Goal: Task Accomplishment & Management: Complete application form

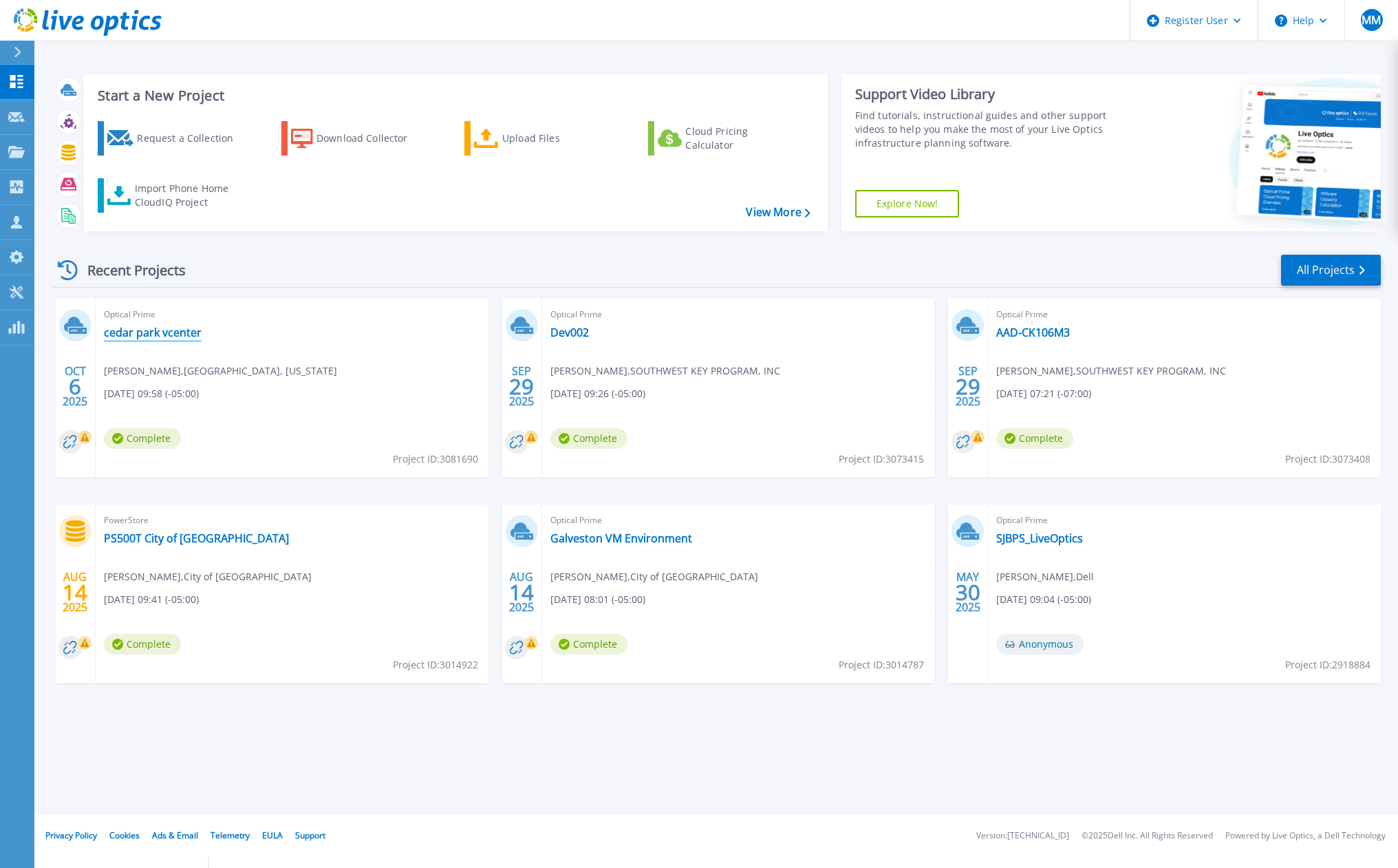
click at [171, 336] on link "cedar park vcenter" at bounding box center [153, 333] width 97 height 14
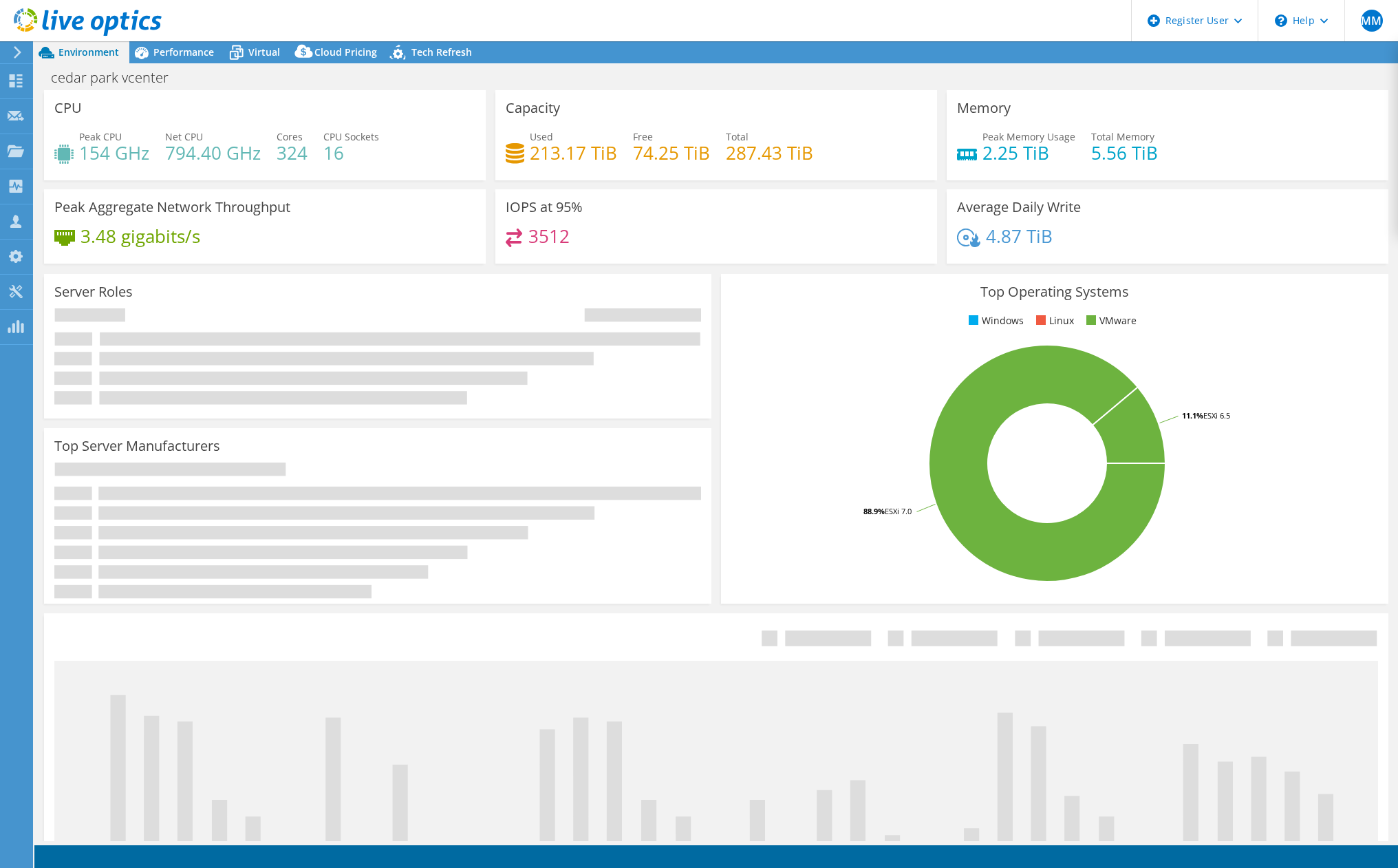
select select "USD"
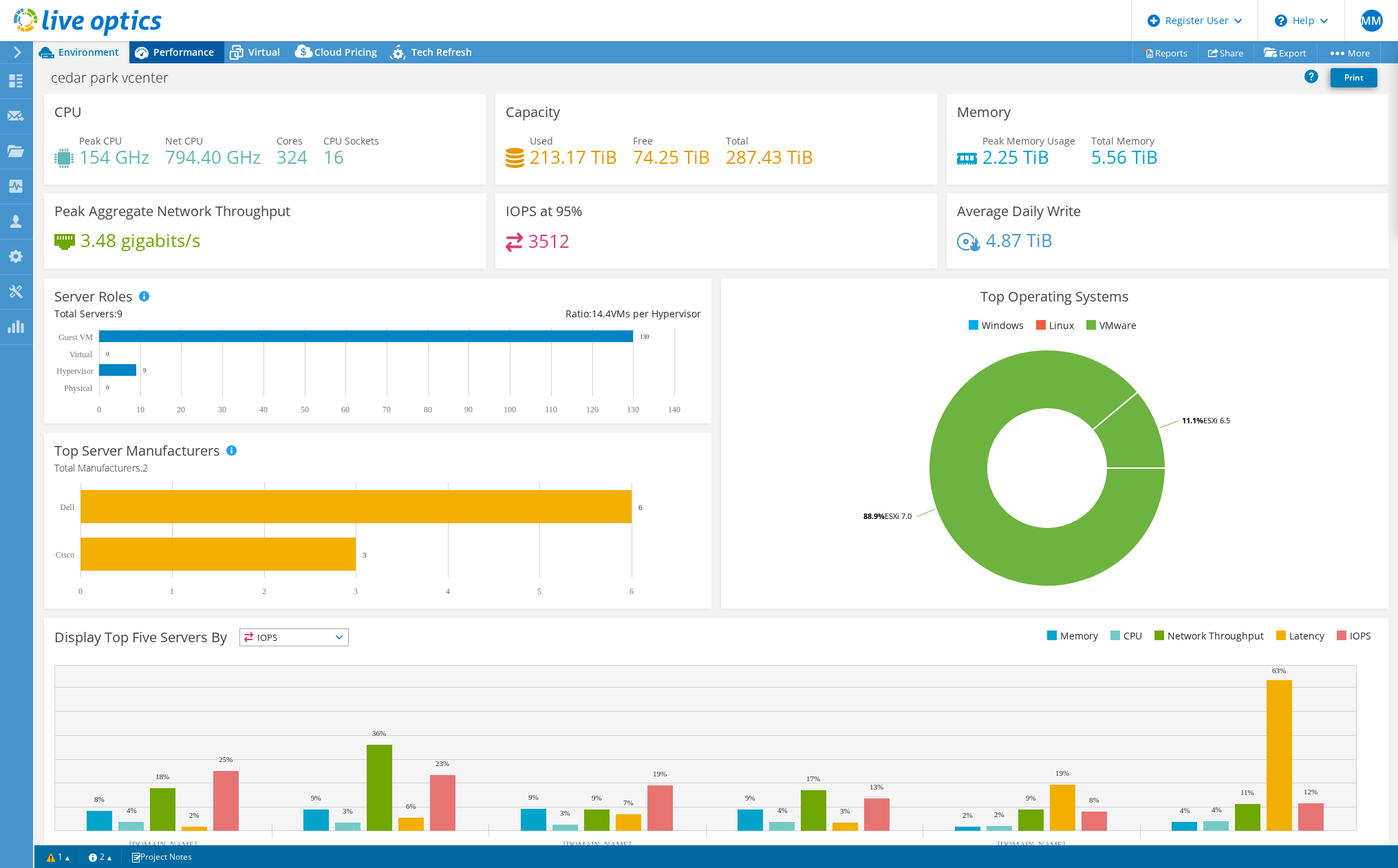
click at [169, 50] on span "Performance" at bounding box center [184, 52] width 60 height 13
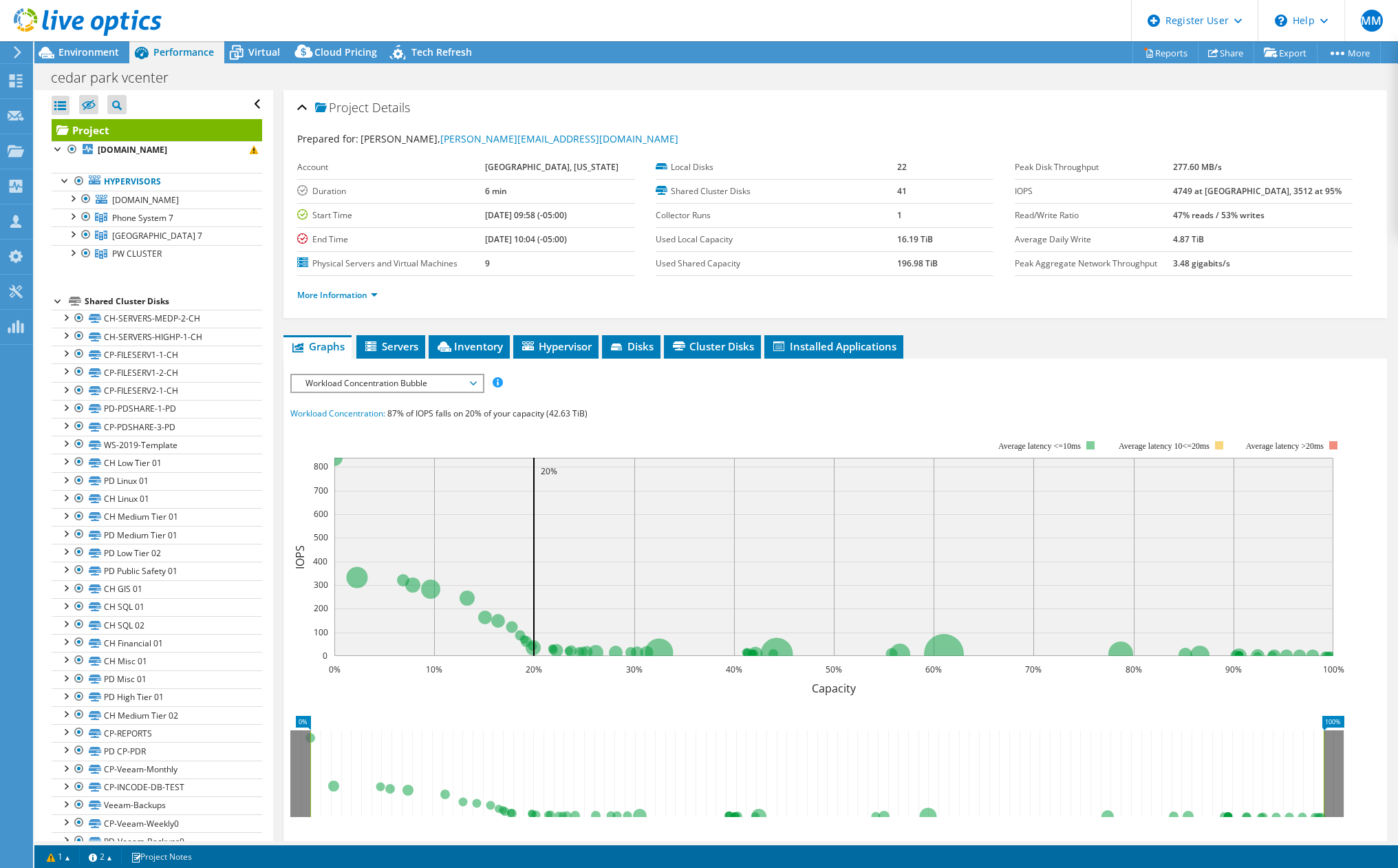
drag, startPoint x: 619, startPoint y: 134, endPoint x: 12, endPoint y: 347, distance: 643.3
click at [619, 134] on div "Prepared for: tyler bright, tyler.bright@cedarparktexas.gov" at bounding box center [835, 139] width 1077 height 16
drag, startPoint x: 186, startPoint y: 147, endPoint x: 223, endPoint y: 147, distance: 37.0
click at [167, 147] on b "chphone.cityofcedarpark.com" at bounding box center [132, 150] width 70 height 12
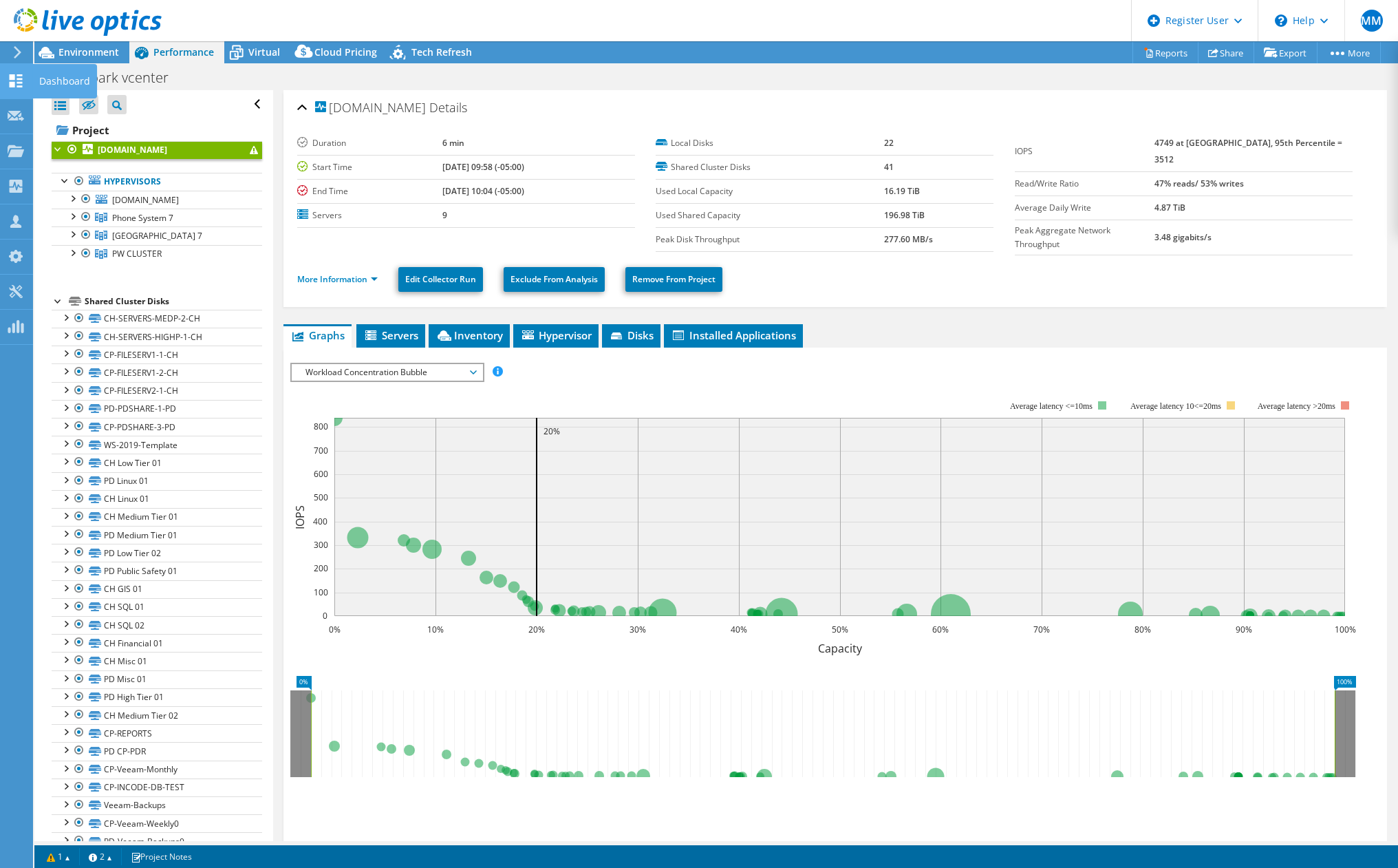
click at [36, 83] on div "Dashboard" at bounding box center [65, 81] width 65 height 34
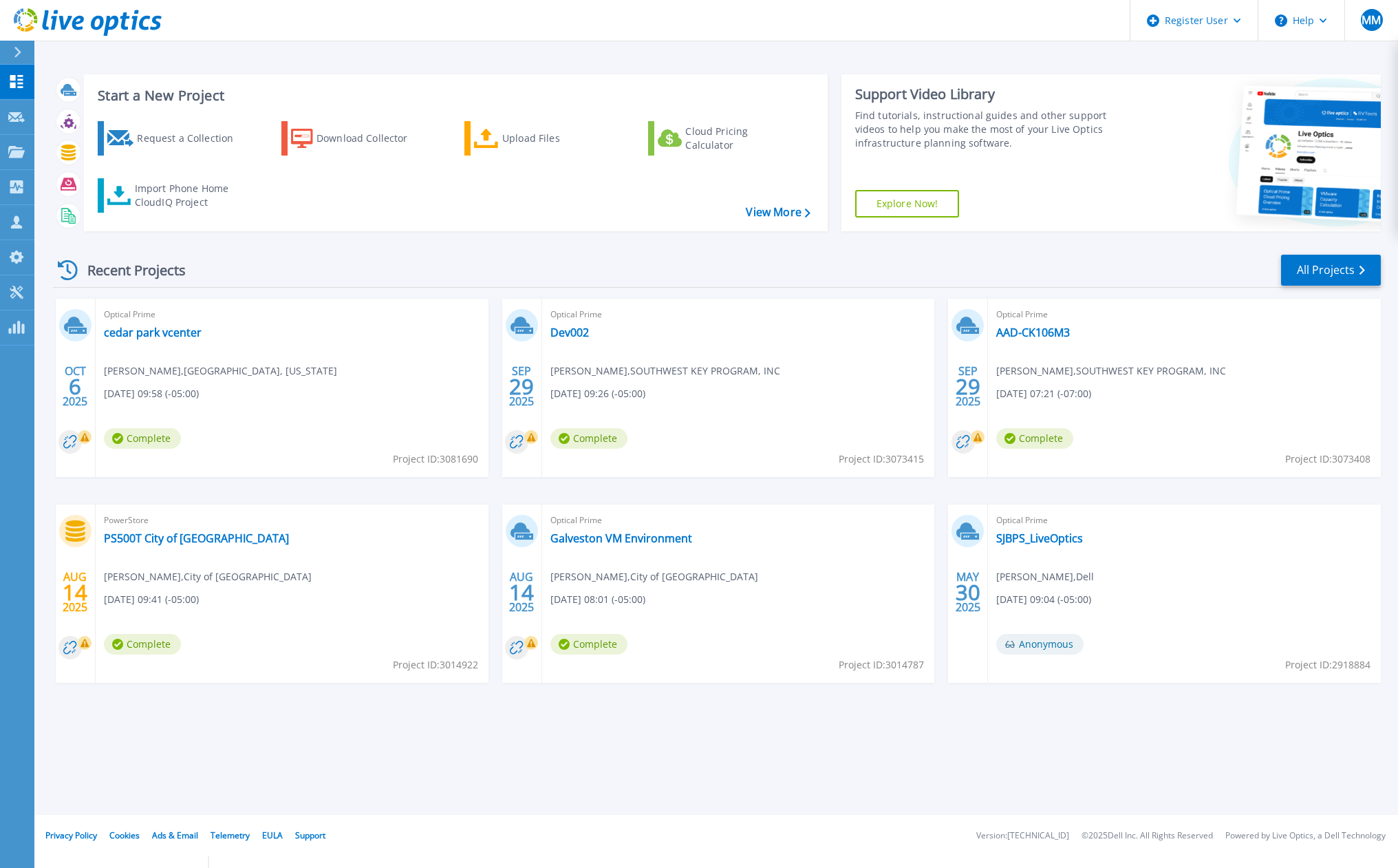
click at [328, 336] on div "Optical Prime cedar park vcenter tyler bright , CEDAR PARK, TEXAS 10/06/2025, 0…" at bounding box center [292, 387] width 393 height 178
click at [163, 329] on link "cedar park vcenter" at bounding box center [153, 333] width 97 height 14
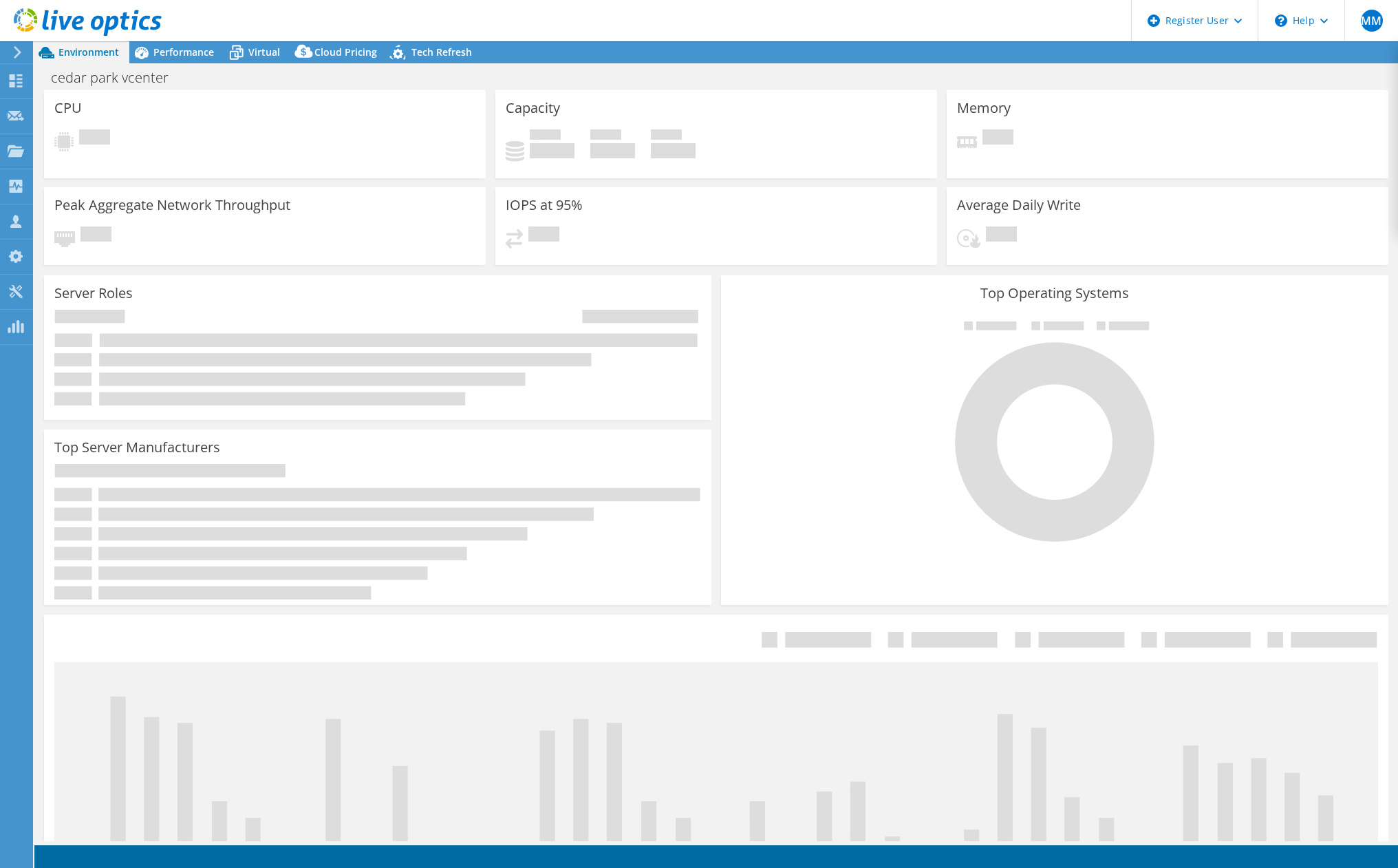
select select "USD"
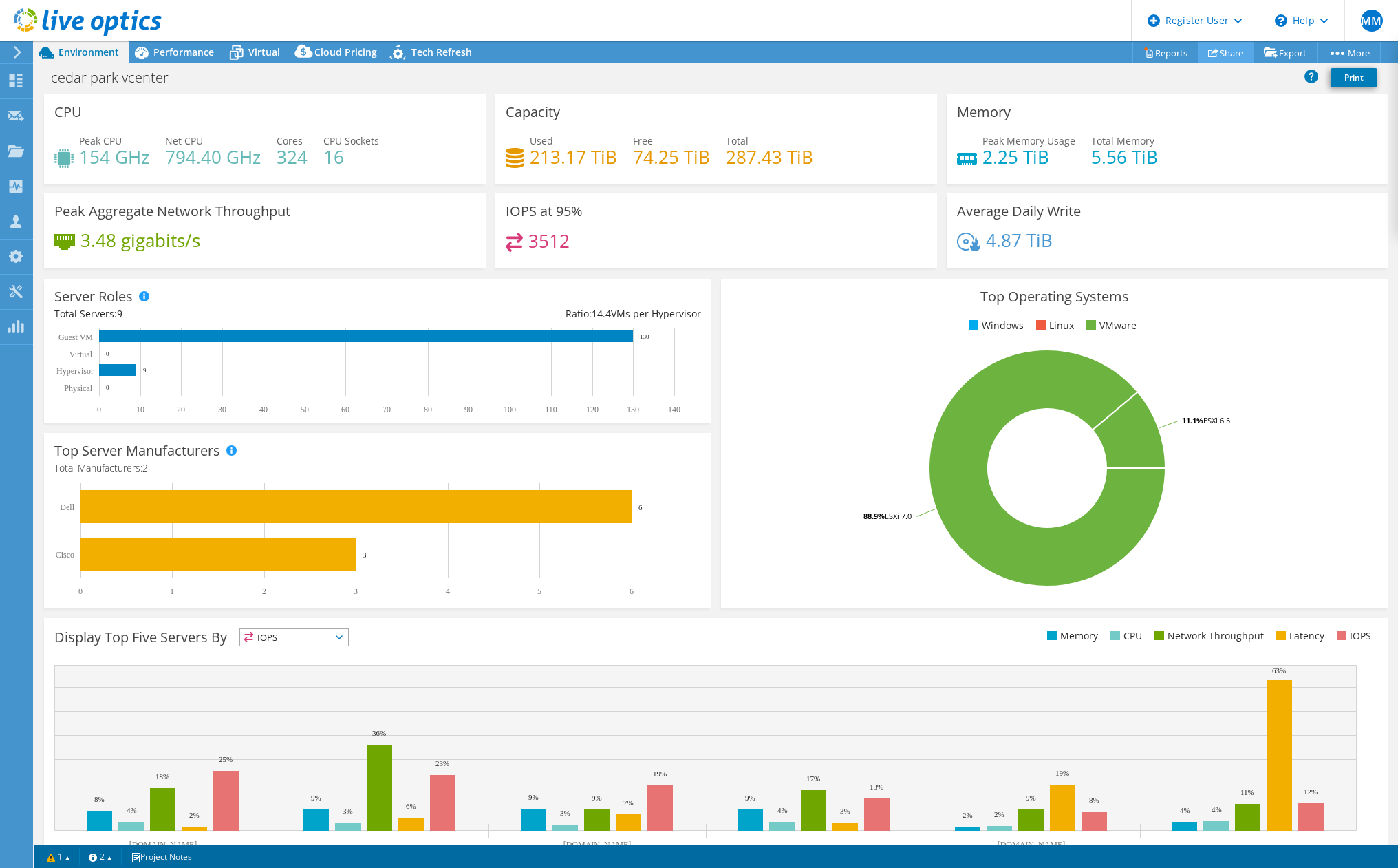
click at [1212, 49] on link "Share" at bounding box center [1226, 53] width 56 height 22
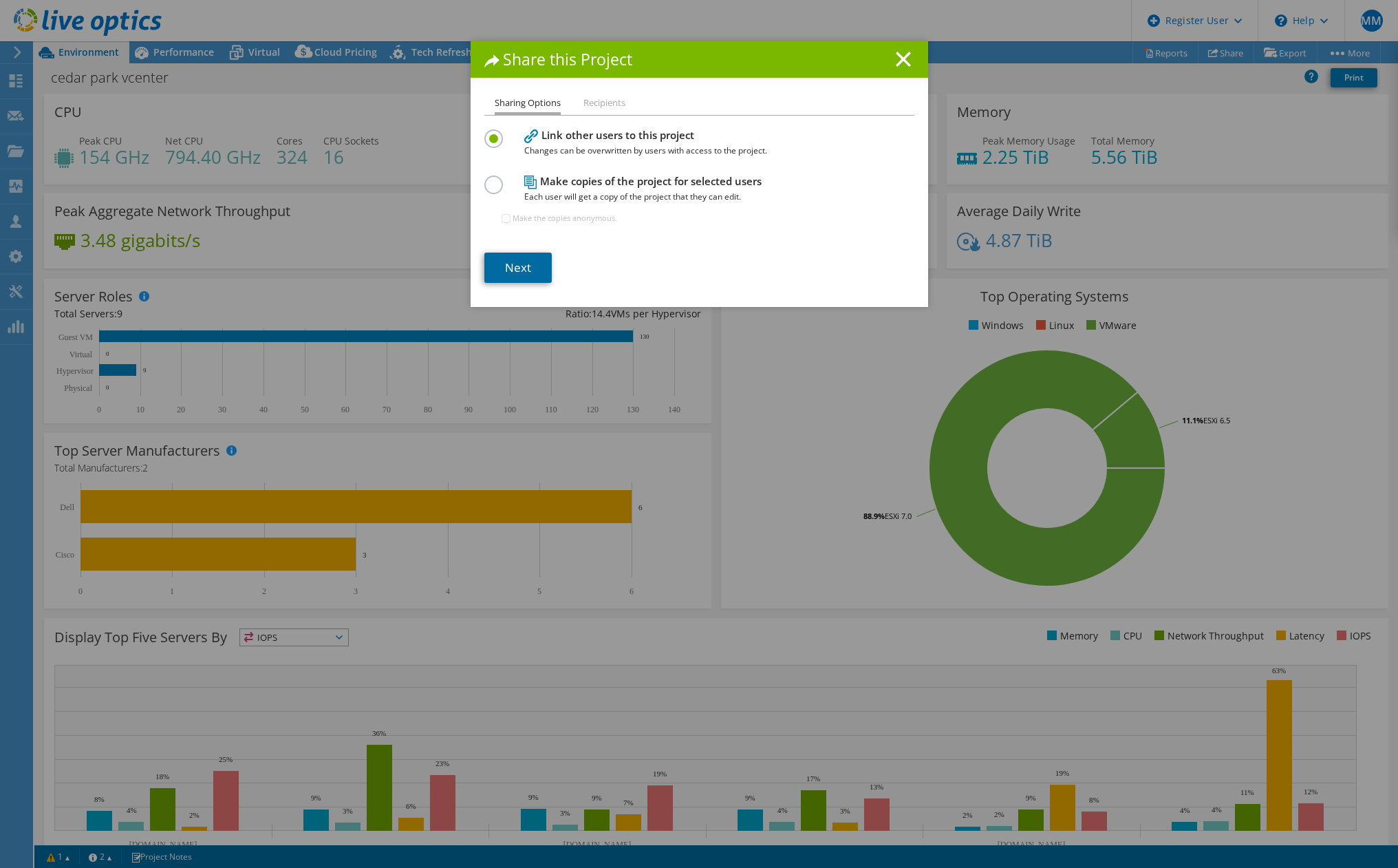
click at [519, 271] on link "Next" at bounding box center [518, 267] width 67 height 30
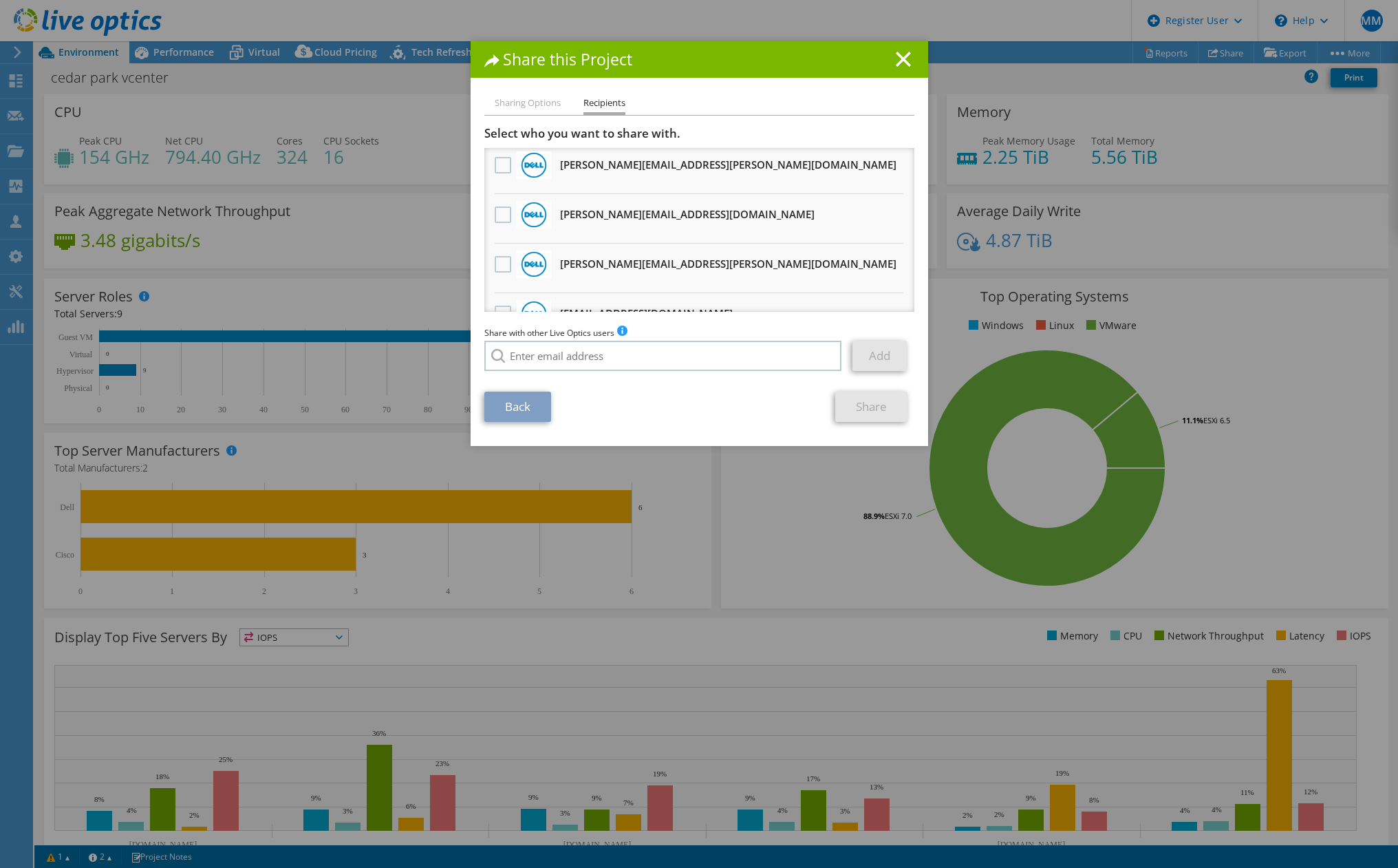
scroll to position [516, 0]
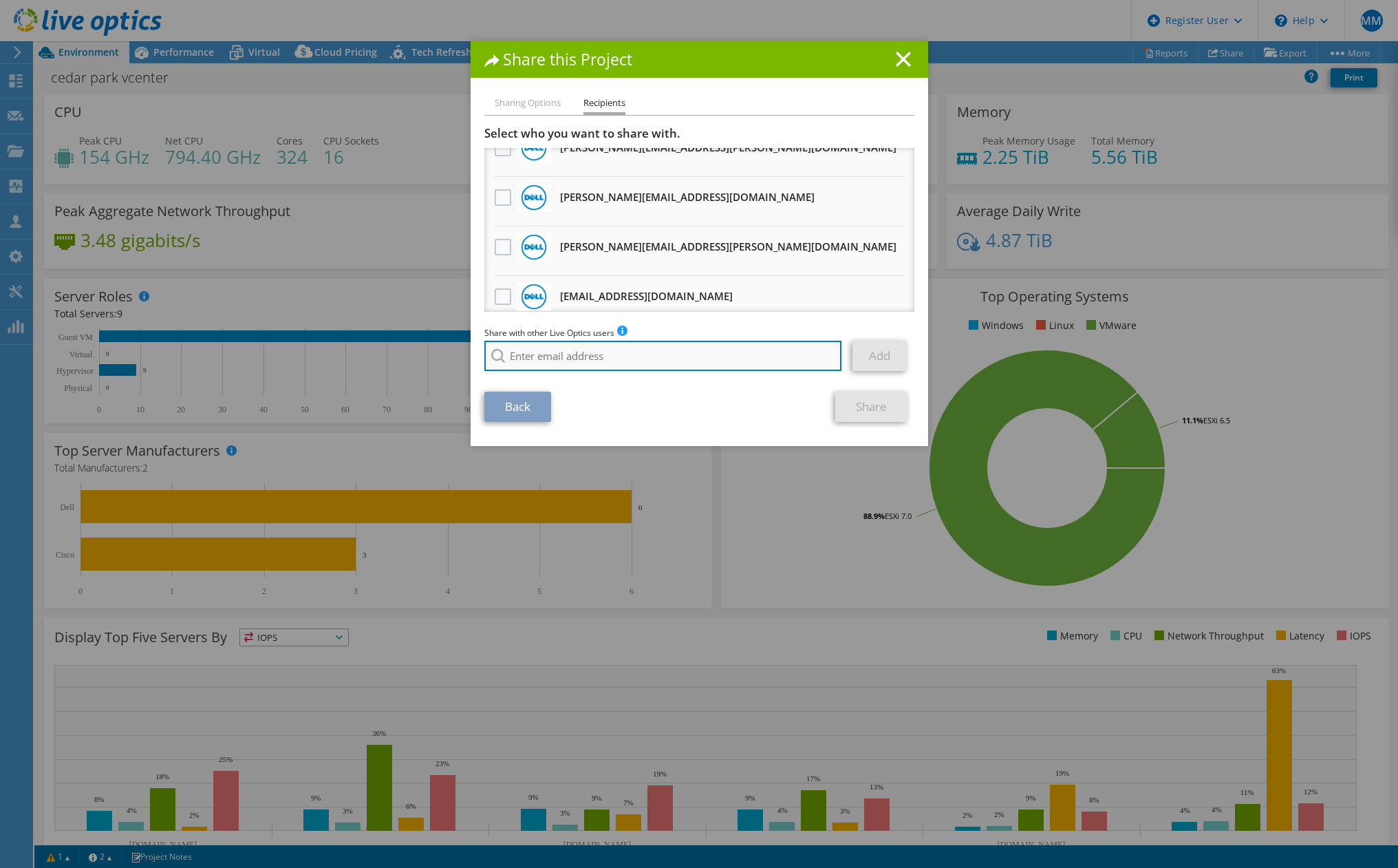
click at [600, 351] on input "search" at bounding box center [663, 355] width 358 height 30
click at [495, 288] on label at bounding box center [504, 296] width 20 height 16
click at [0, 0] on input "checkbox" at bounding box center [0, 0] width 0 height 0
click at [546, 360] on input "search" at bounding box center [663, 355] width 358 height 30
type input "g"
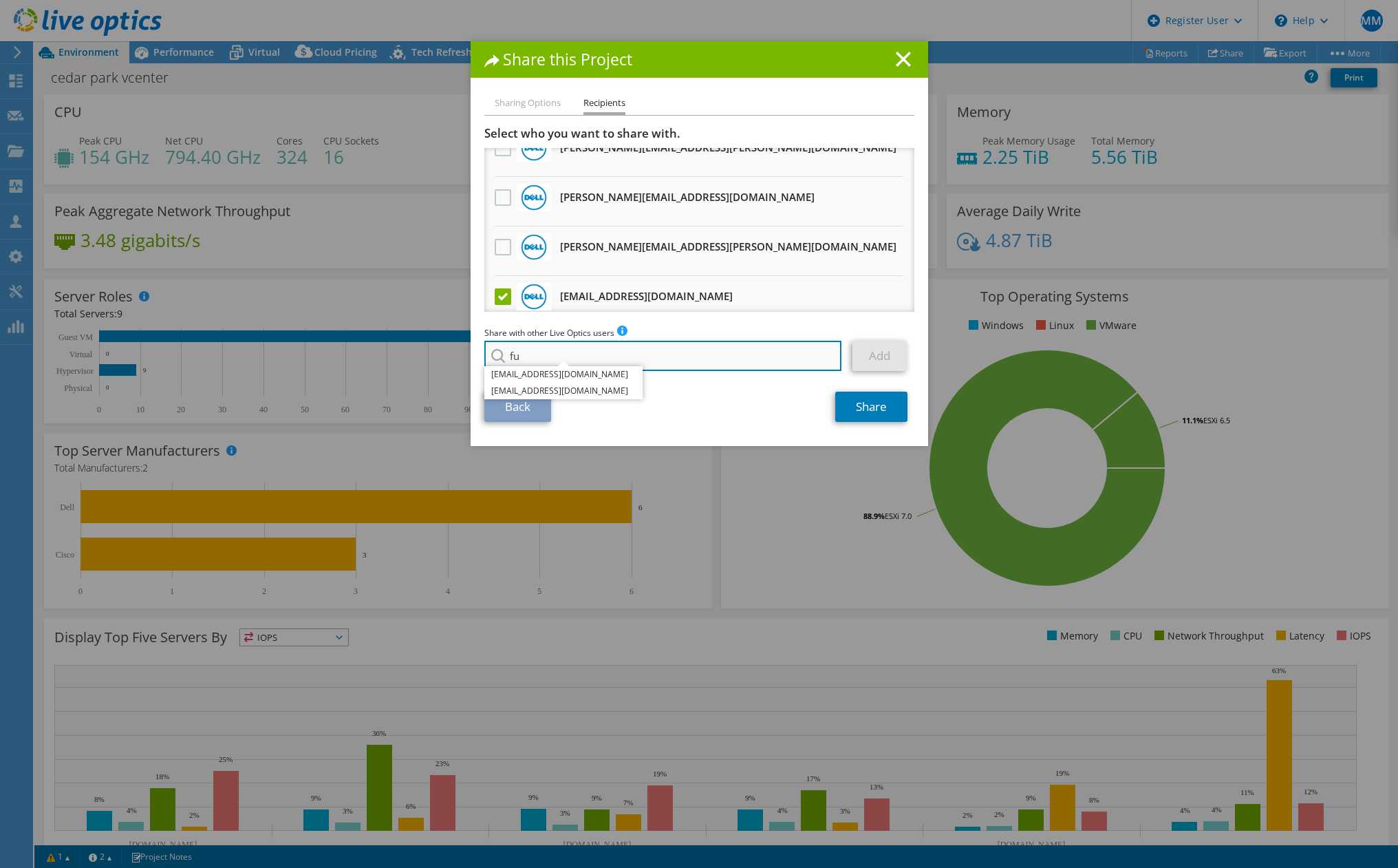
type input "f"
type input "g"
click at [896, 59] on icon at bounding box center [903, 59] width 16 height 16
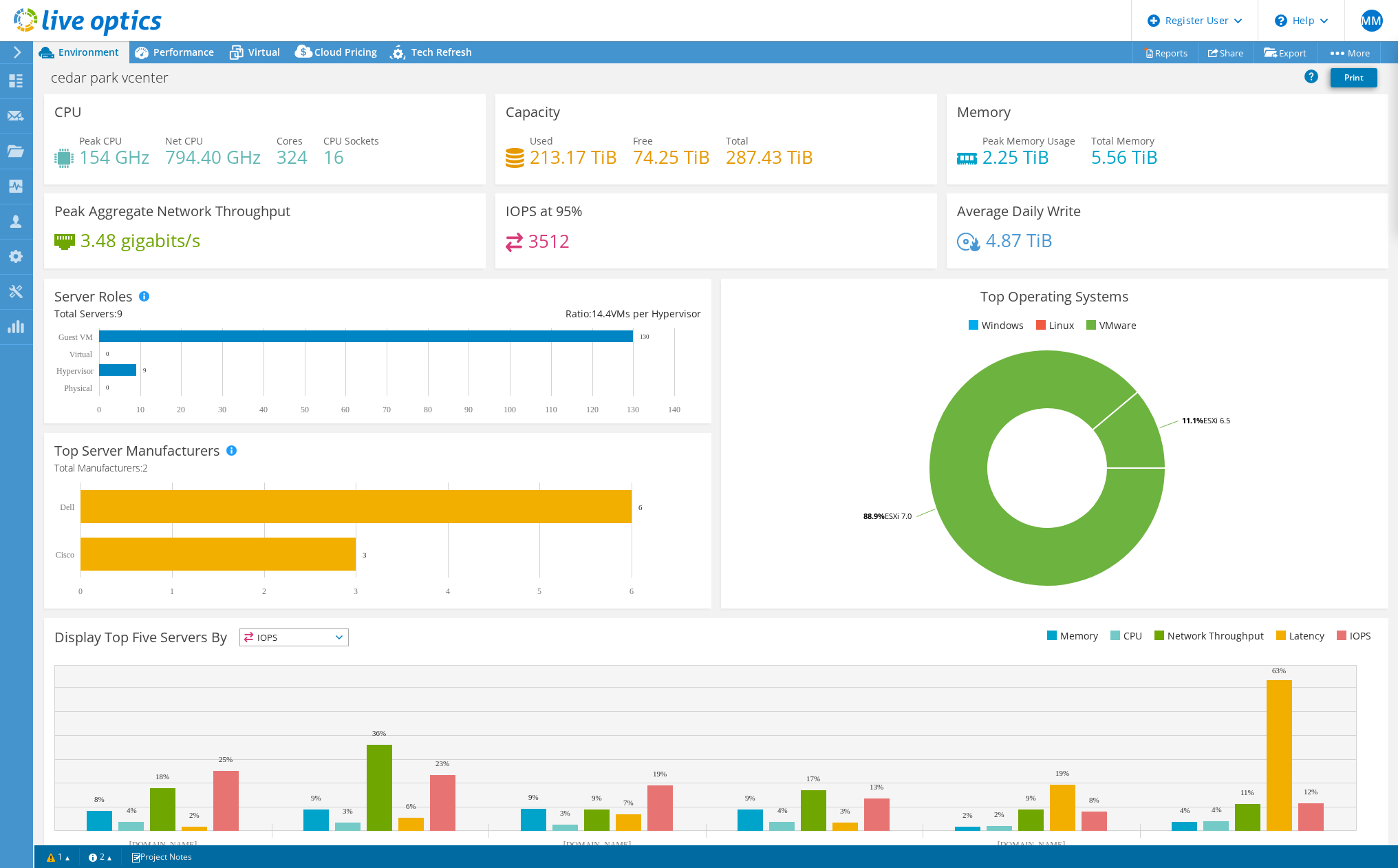
click at [16, 56] on use at bounding box center [17, 52] width 8 height 12
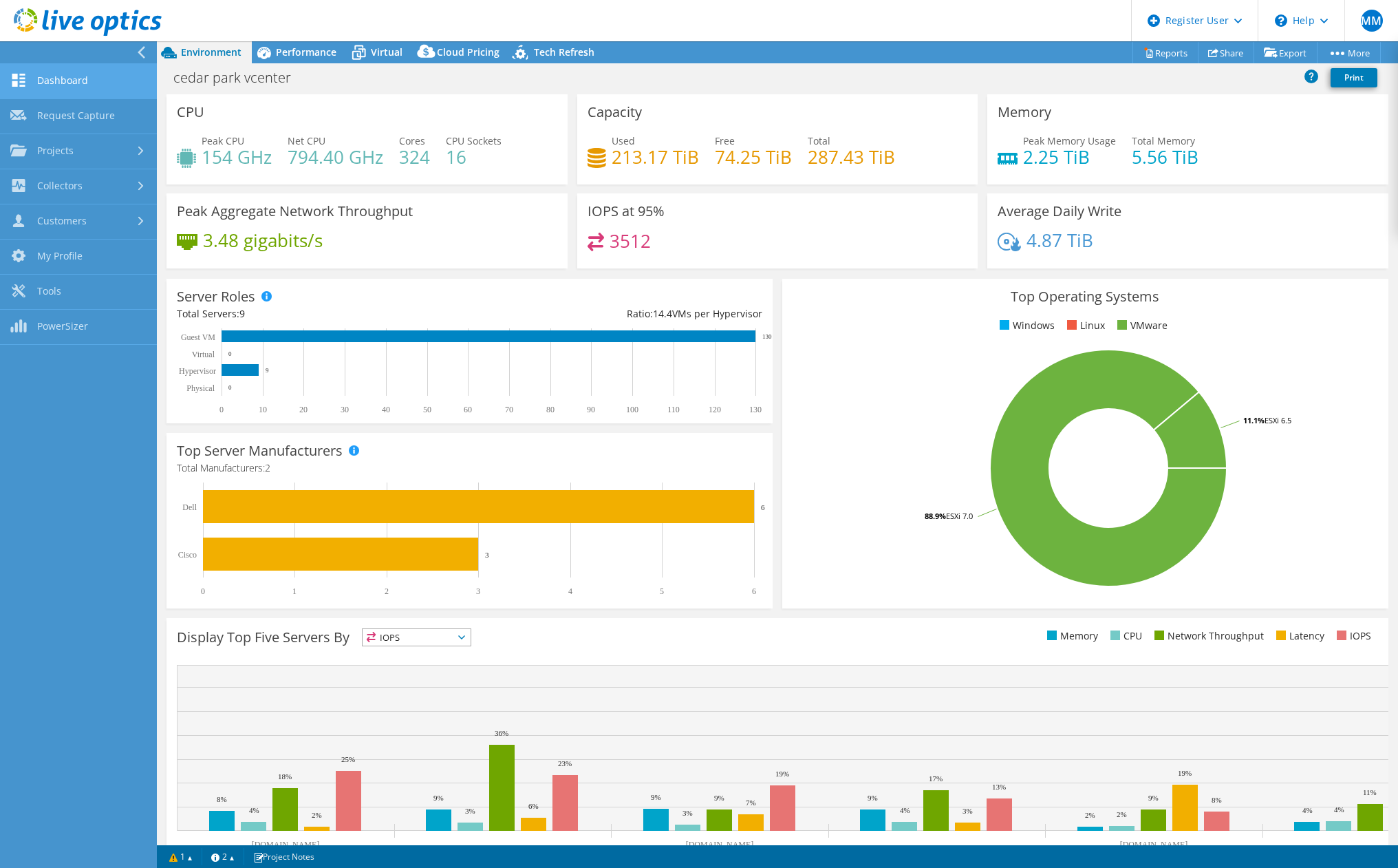
click at [84, 87] on link "Dashboard" at bounding box center [78, 81] width 157 height 35
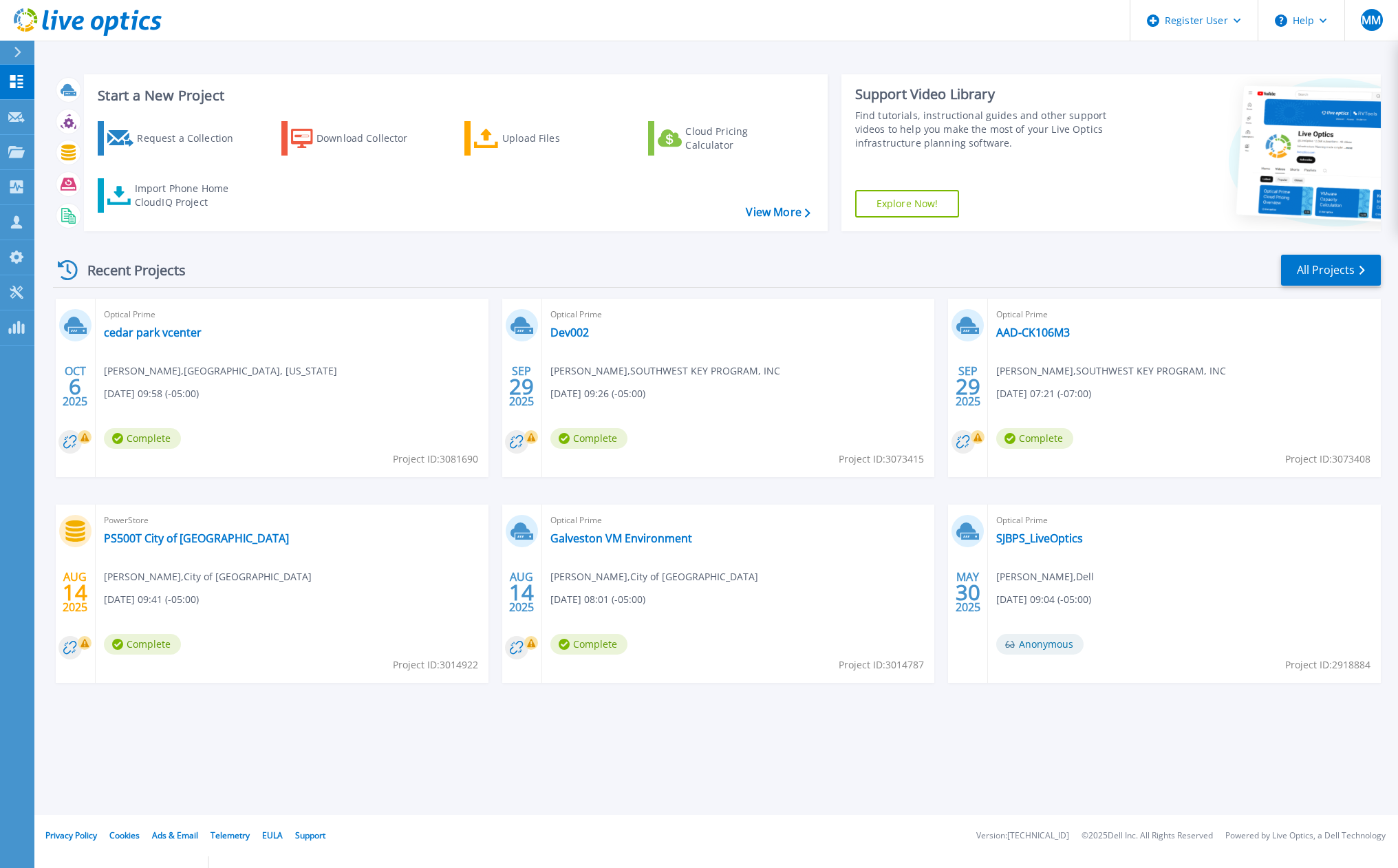
click at [134, 370] on span "[PERSON_NAME] , [GEOGRAPHIC_DATA], [US_STATE]" at bounding box center [221, 372] width 234 height 16
click at [140, 334] on link "cedar park vcenter" at bounding box center [153, 333] width 97 height 14
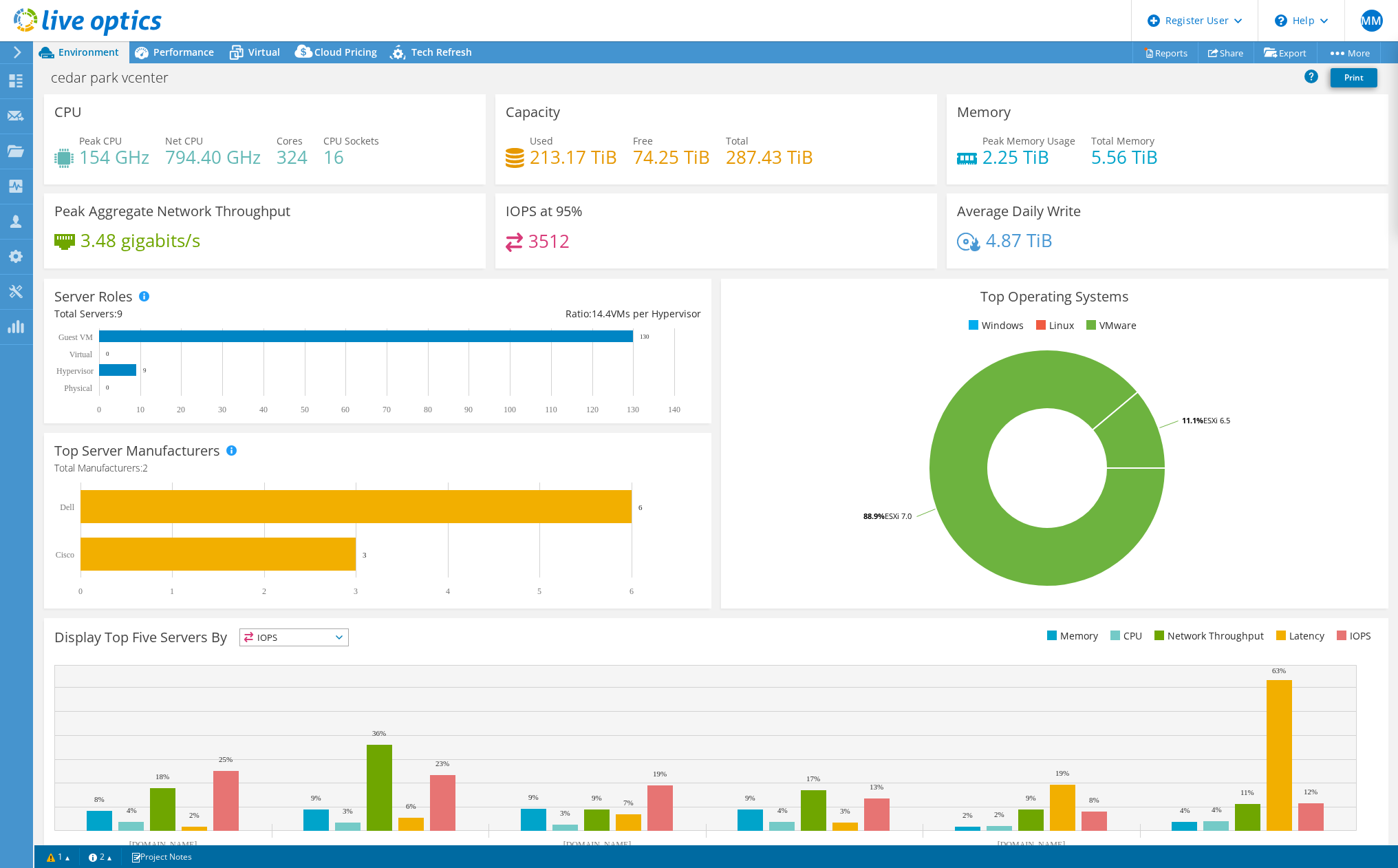
select select "USD"
click at [18, 50] on use at bounding box center [17, 52] width 8 height 12
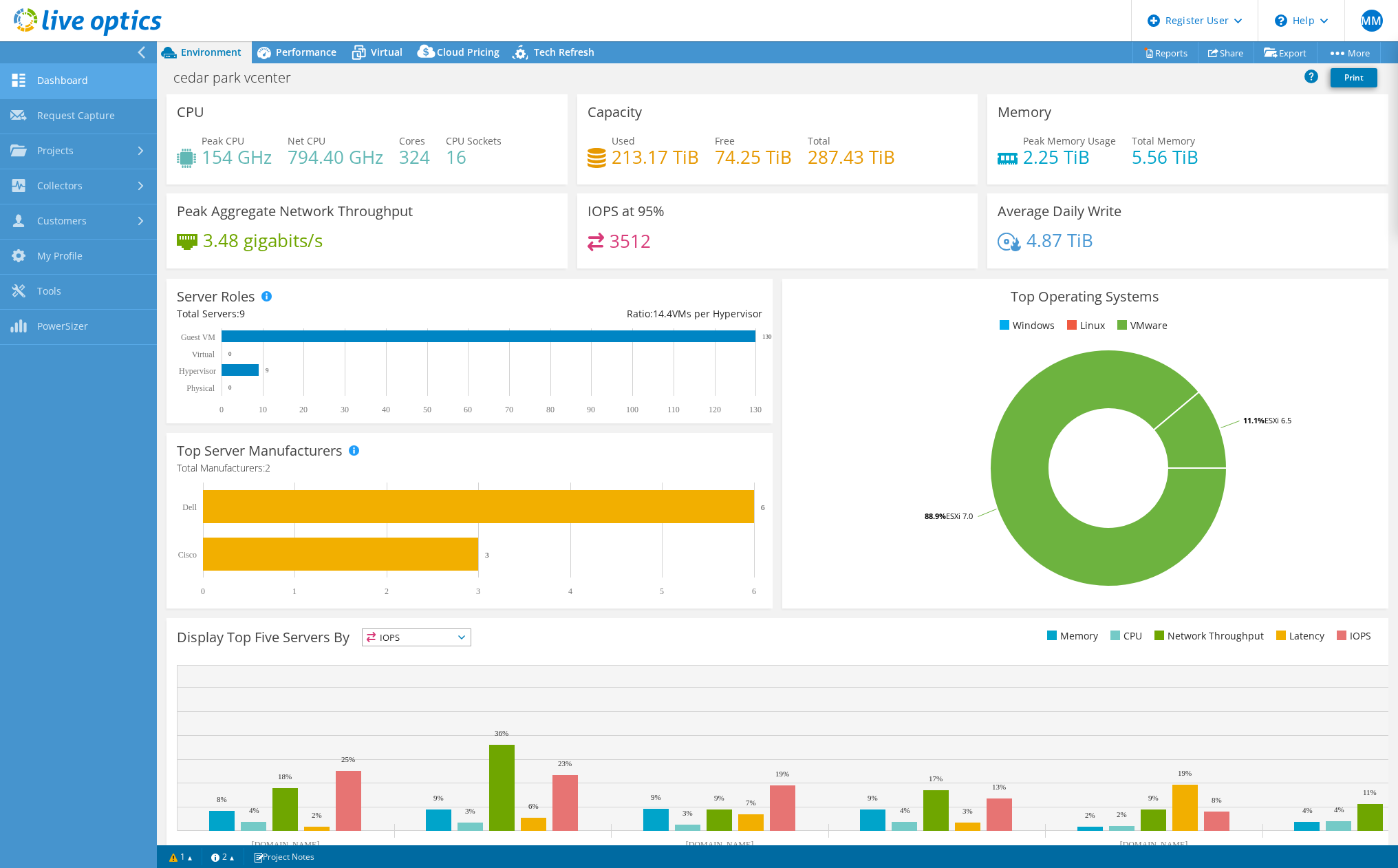
click at [60, 86] on link "Dashboard" at bounding box center [78, 81] width 157 height 35
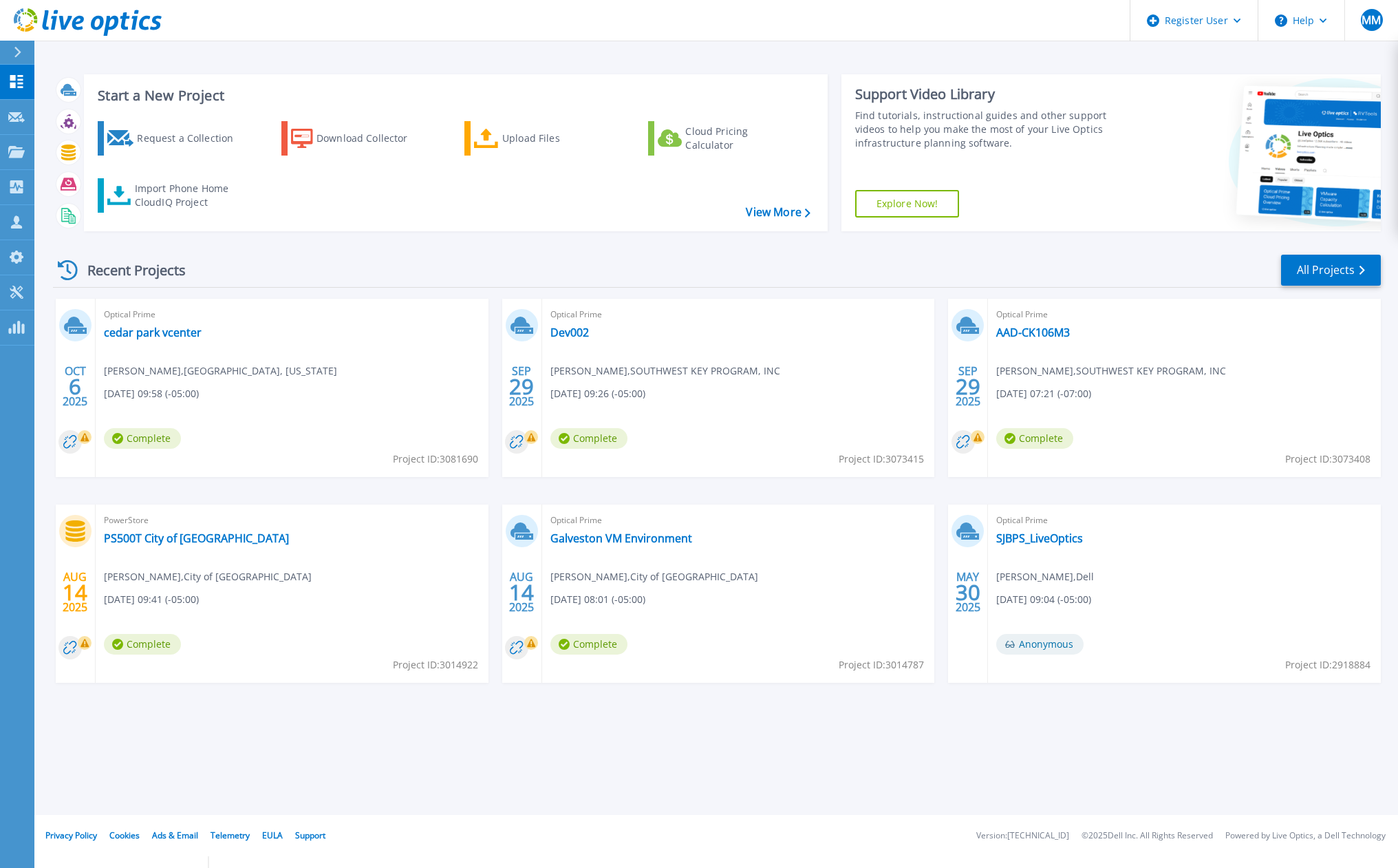
click at [51, 141] on div "Start a New Project Request a Collection Download Collector Upload Files Cloud …" at bounding box center [716, 407] width 1364 height 815
click at [147, 134] on div "Request a Collection" at bounding box center [192, 138] width 110 height 28
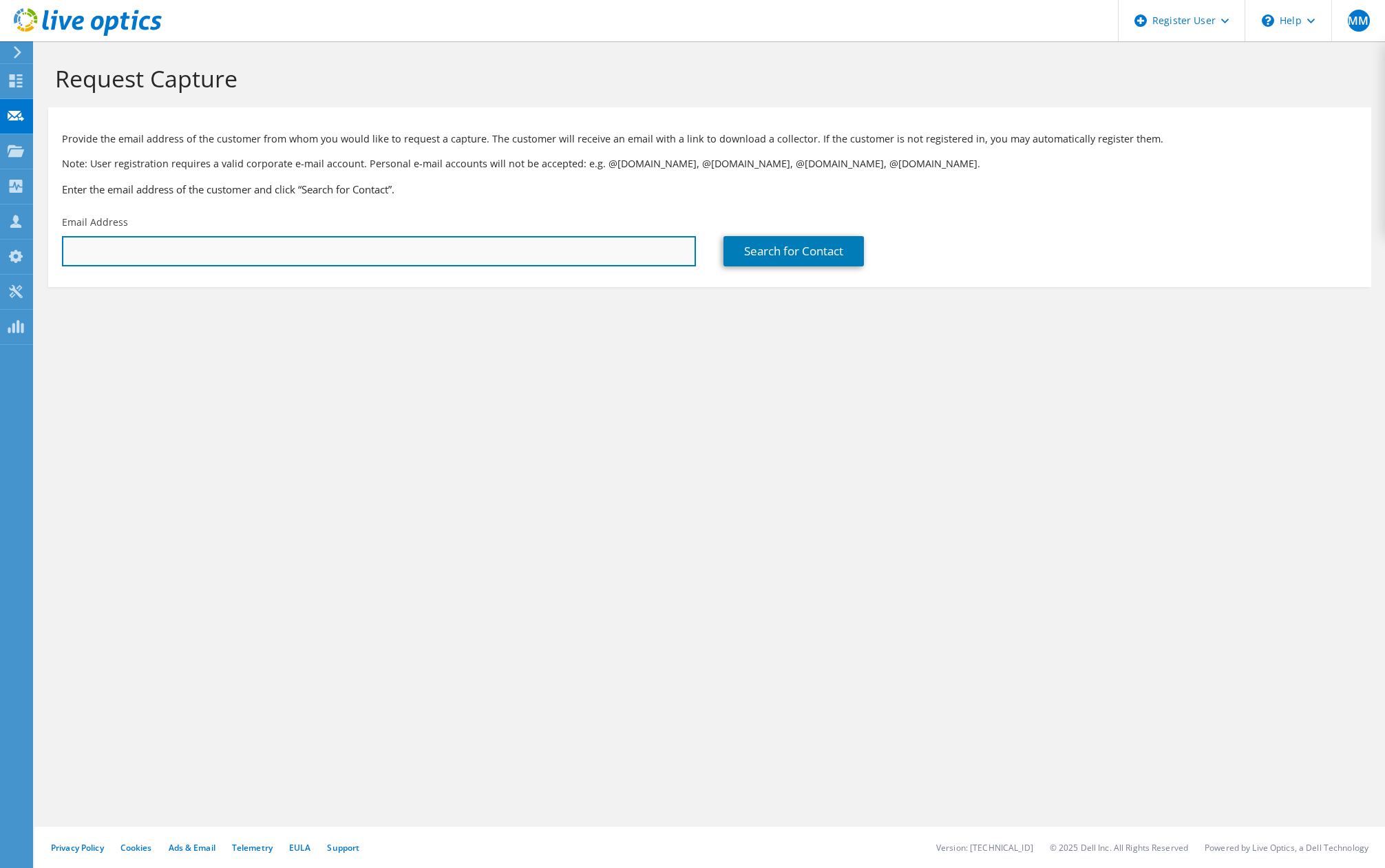
click at [398, 253] on input "text" at bounding box center [379, 251] width 634 height 30
paste input "Tyler Bright <Tyler.Bright@cedarparktexas.gov>"
drag, startPoint x: 132, startPoint y: 251, endPoint x: -52, endPoint y: 253, distance: 184.0
click at [0, 253] on html "MM Dell User Michael Morales Michael.Morales2@dell.com Dell My Profile Log Out …" at bounding box center [692, 434] width 1385 height 868
click at [420, 257] on input "Tyler.Bright@cedarparktexas.gov>" at bounding box center [379, 251] width 634 height 30
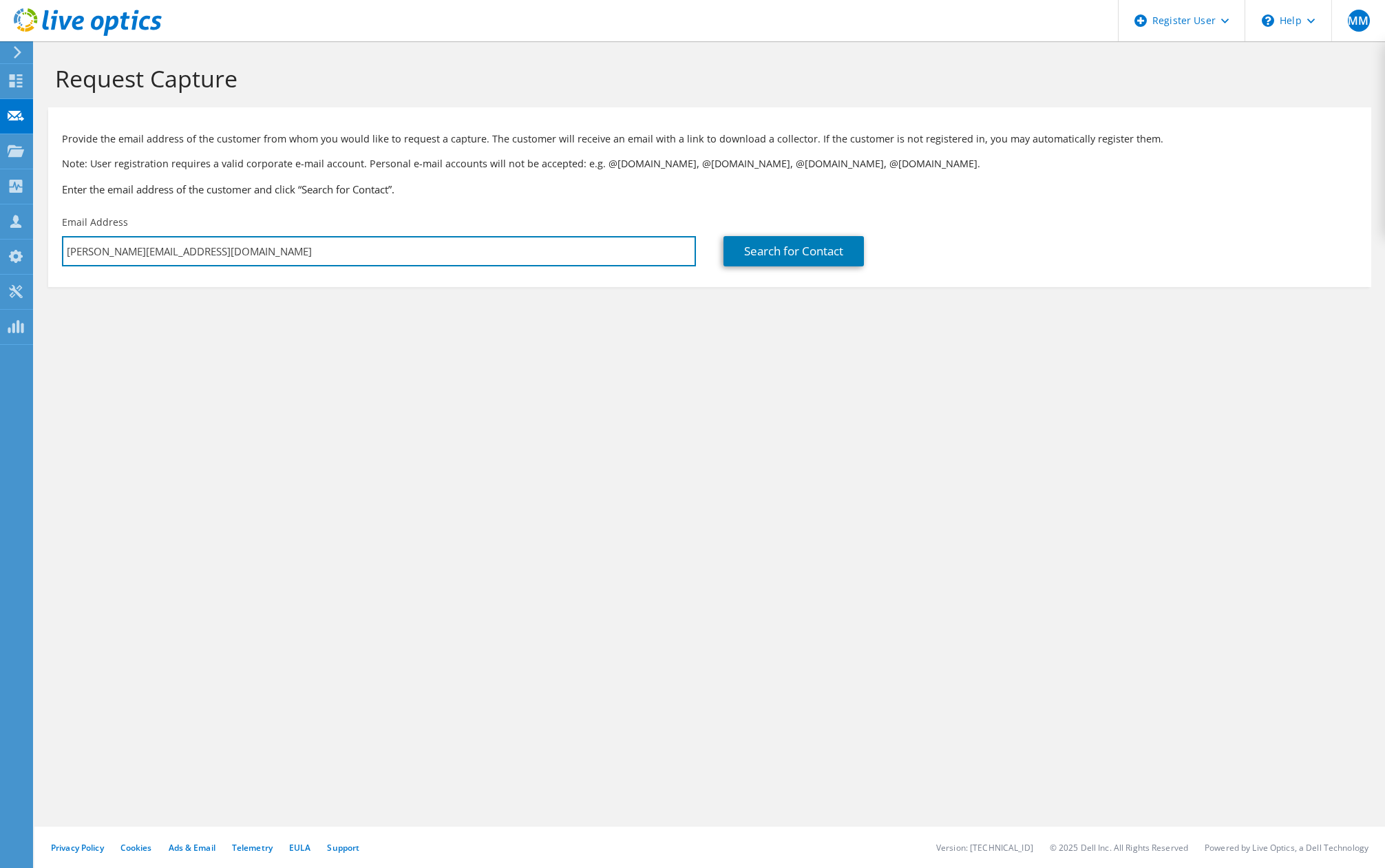
type input "Tyler.Bright@cedarparktexas.gov"
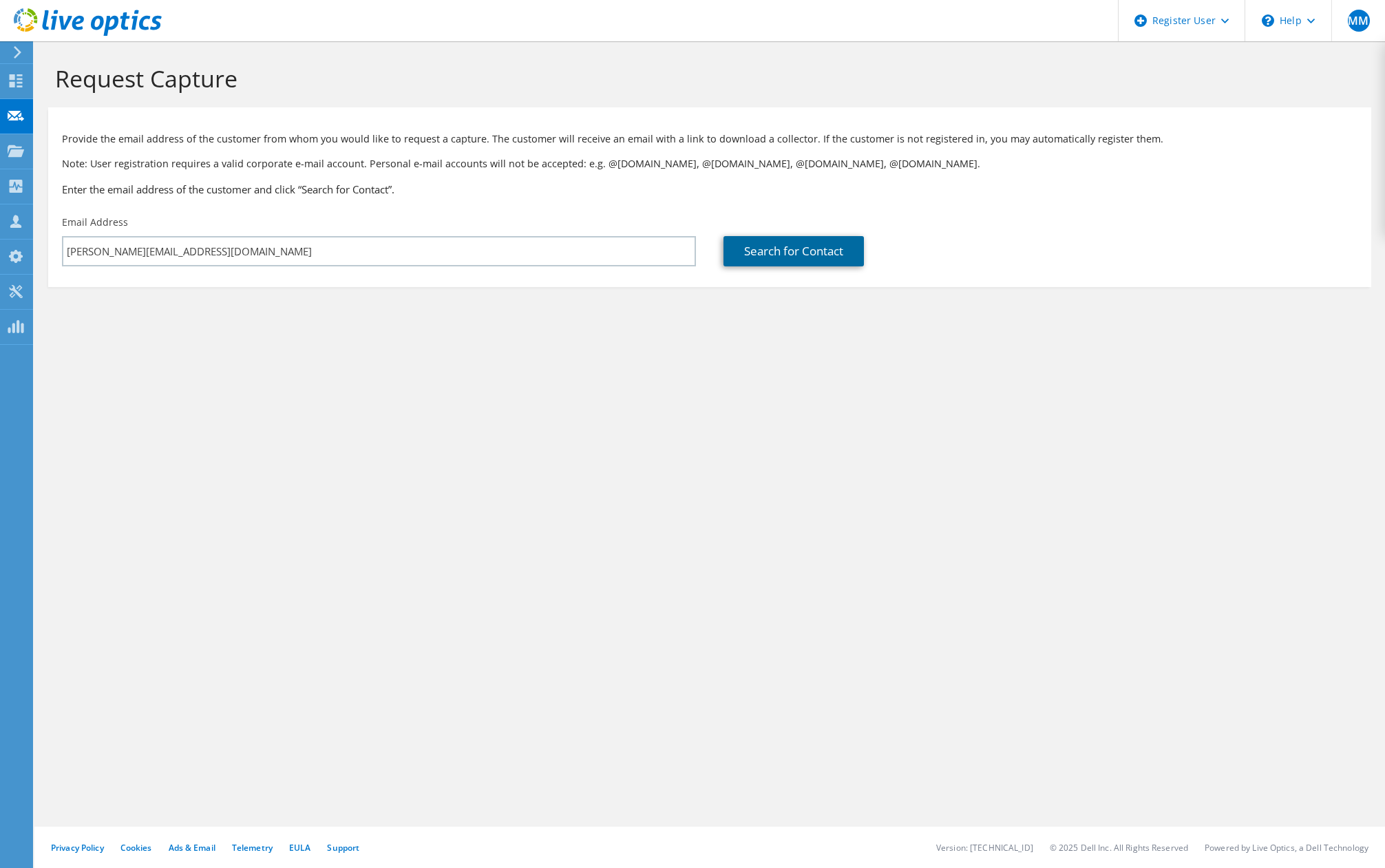
click at [800, 251] on link "Search for Contact" at bounding box center [793, 251] width 141 height 30
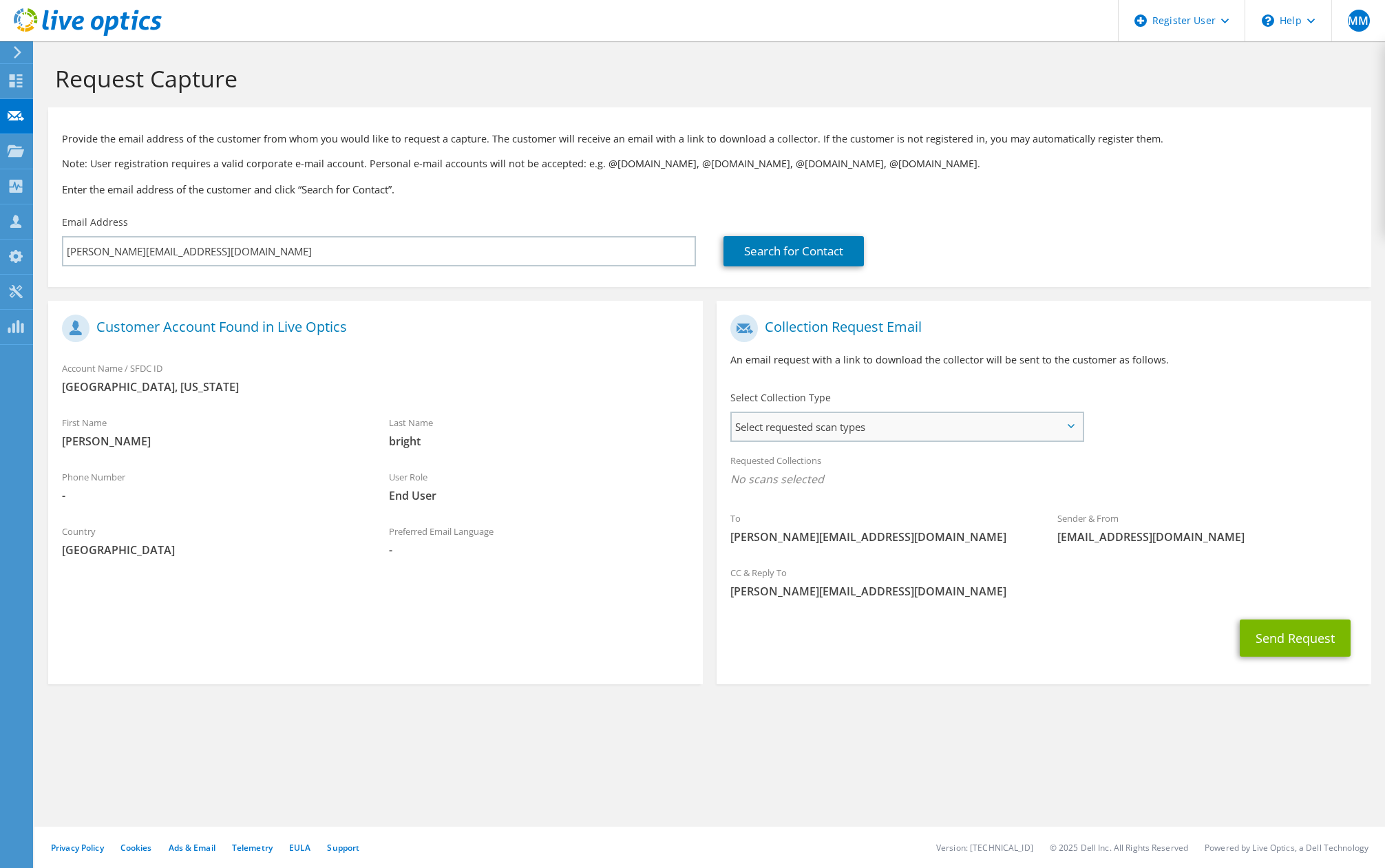
click at [918, 422] on span "Select requested scan types" at bounding box center [907, 427] width 351 height 28
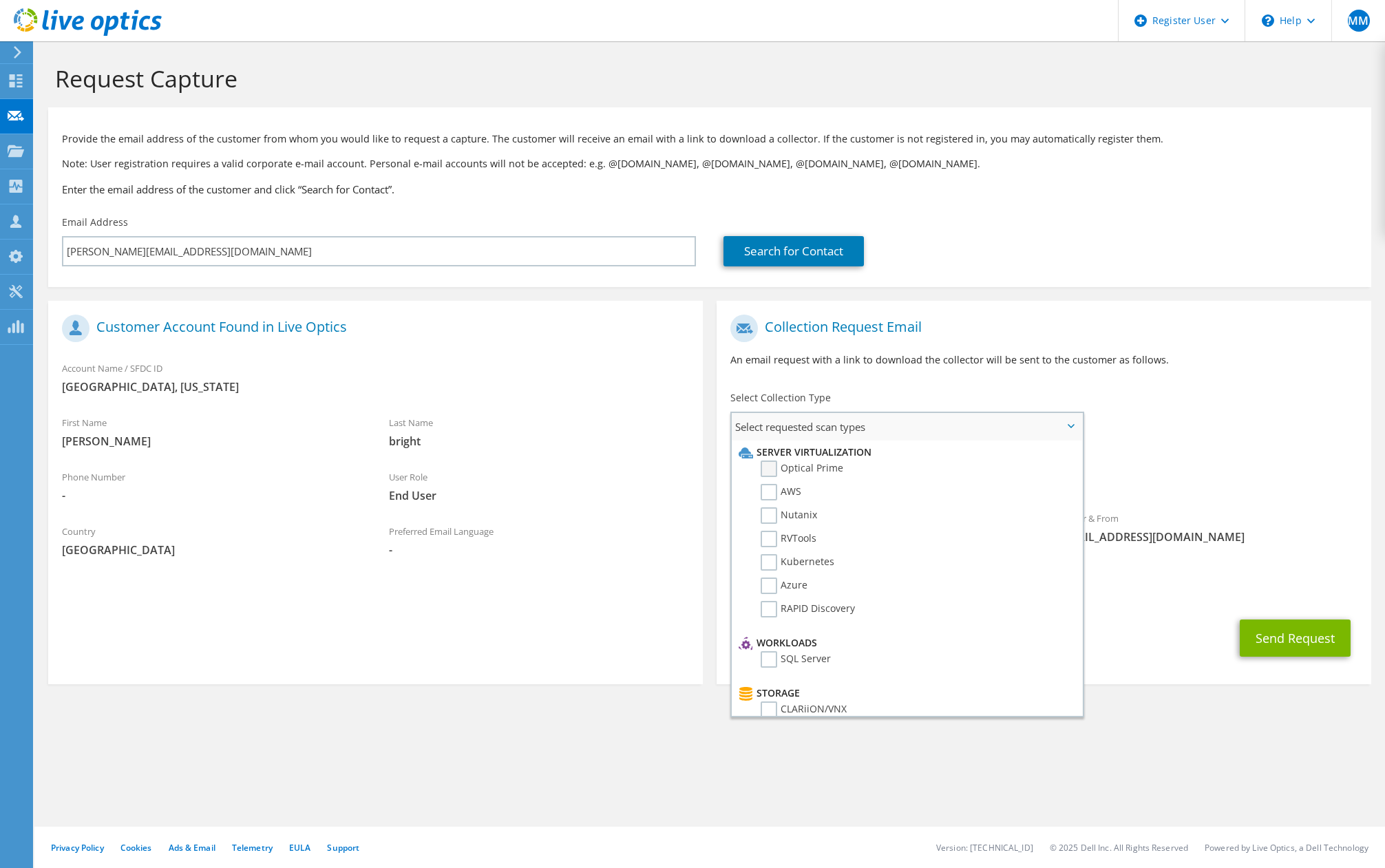
click at [808, 462] on label "Optical Prime" at bounding box center [802, 468] width 83 height 16
click at [0, 0] on input "Optical Prime" at bounding box center [0, 0] width 0 height 0
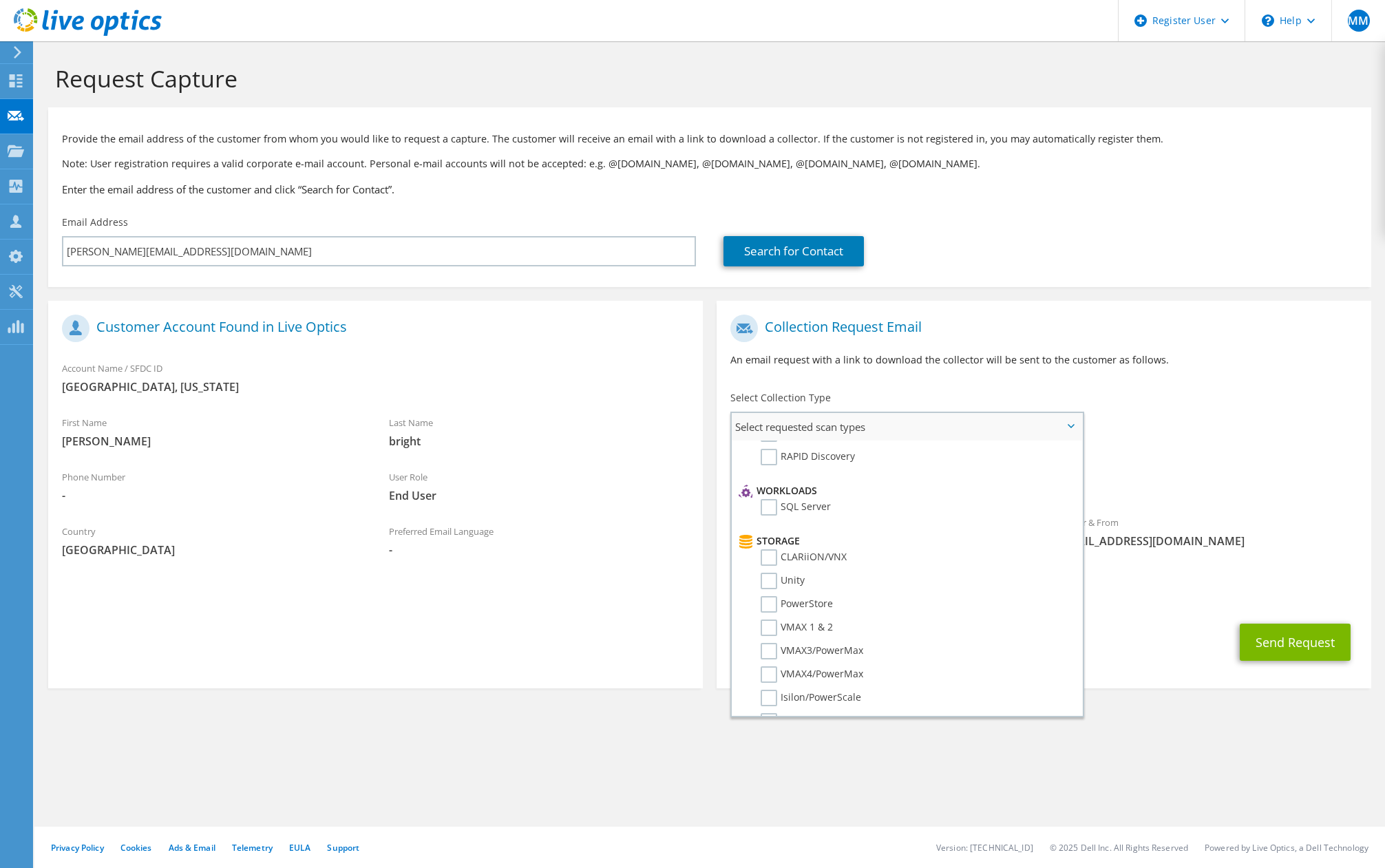
scroll to position [183, 0]
click at [819, 565] on label "PowerStore" at bounding box center [797, 572] width 72 height 16
click at [0, 0] on input "PowerStore" at bounding box center [0, 0] width 0 height 0
click at [787, 657] on label "PowerStore" at bounding box center [797, 665] width 72 height 16
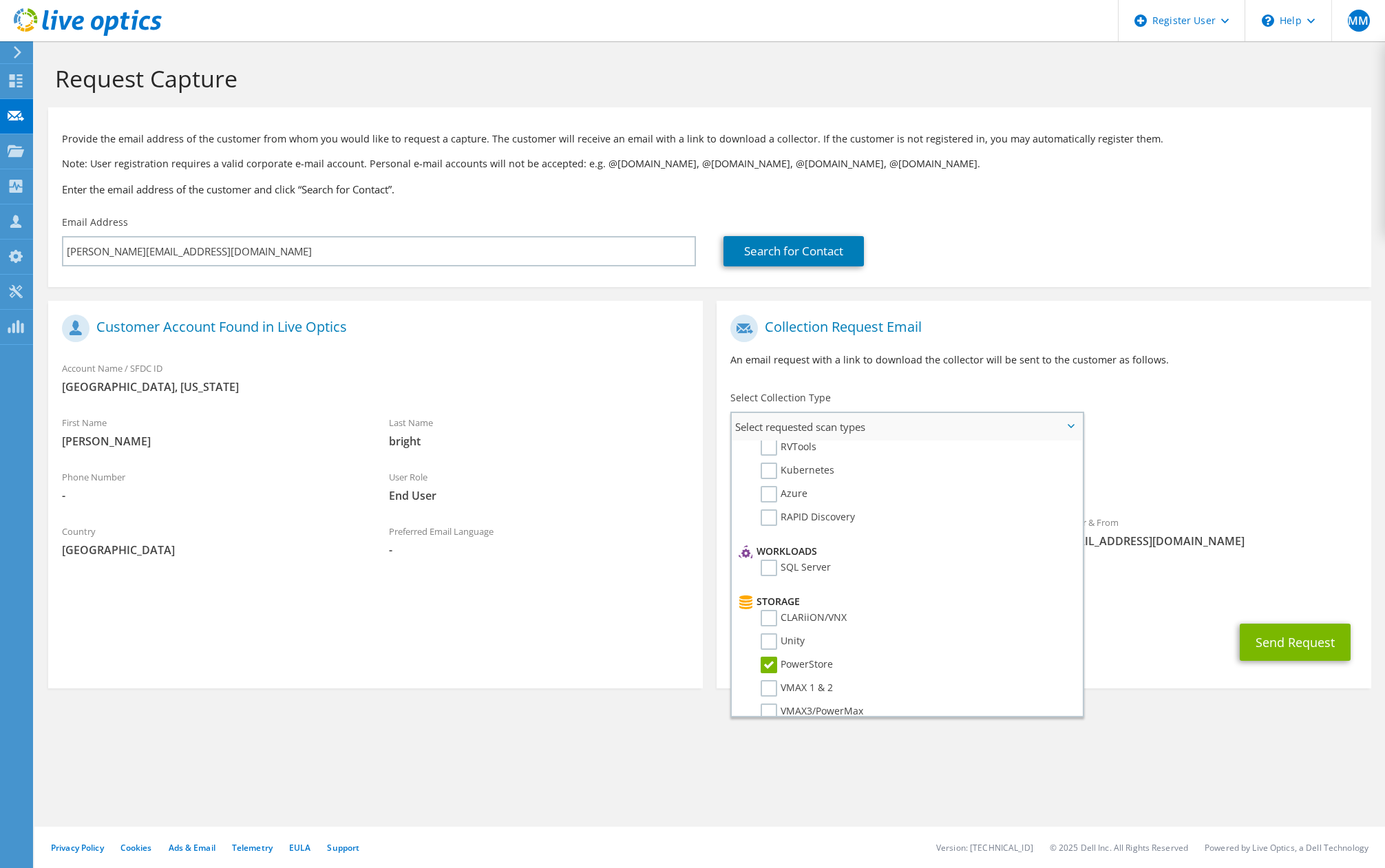
click at [0, 0] on input "PowerStore" at bounding box center [0, 0] width 0 height 0
click at [1125, 415] on div "To Tyler.Bright@cedarparktexas.gov Sender & From liveoptics@liveoptics.com" at bounding box center [1043, 434] width 655 height 254
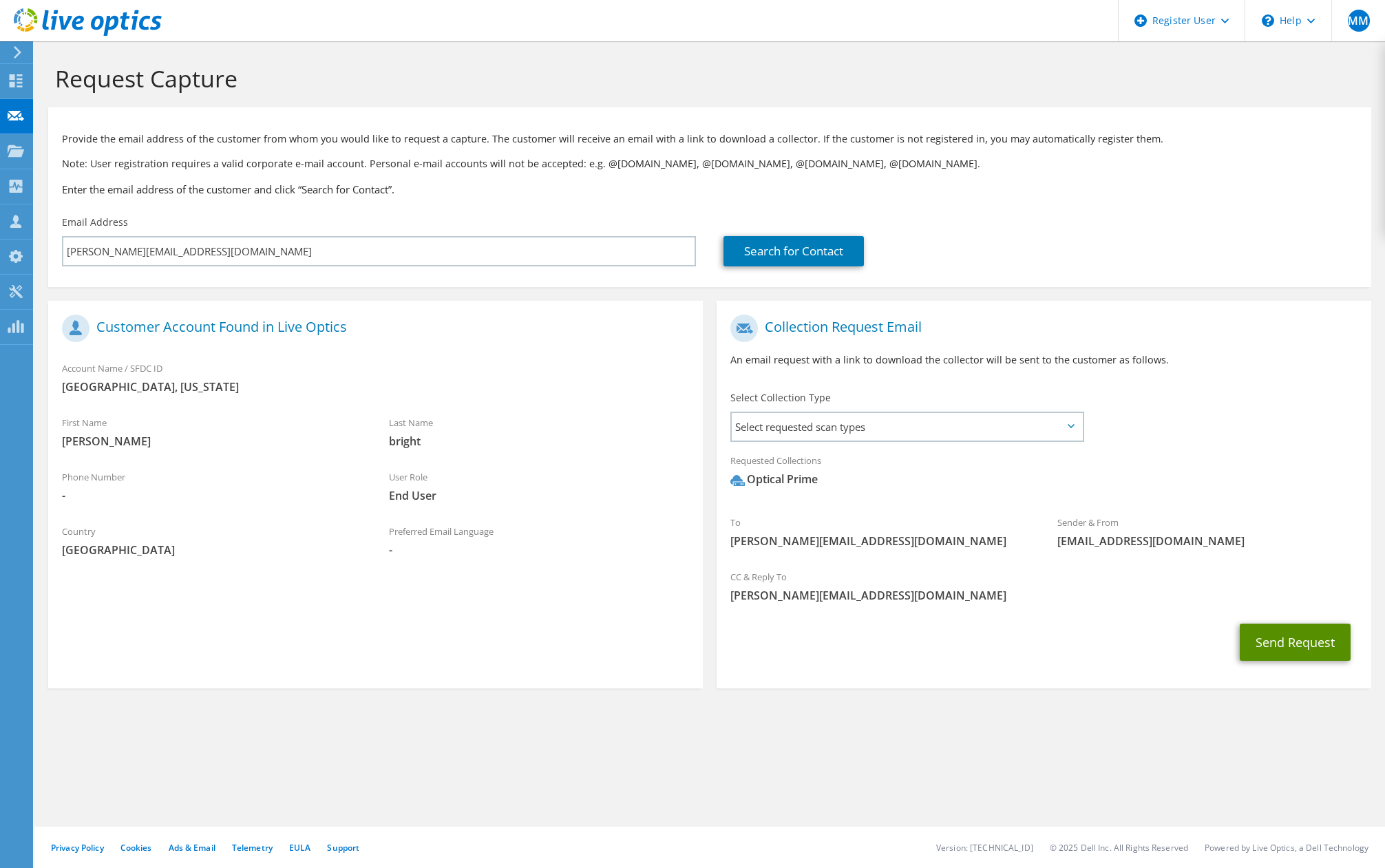
click at [1290, 648] on button "Send Request" at bounding box center [1295, 641] width 111 height 37
